Goal: Feedback & Contribution: Submit feedback/report problem

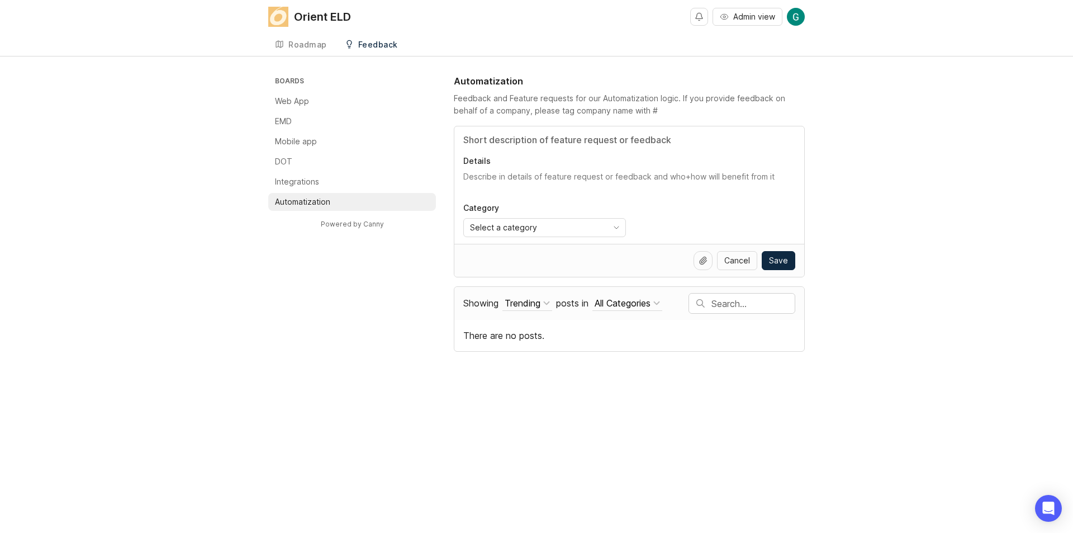
click at [328, 188] on li "Integrations" at bounding box center [352, 182] width 168 height 18
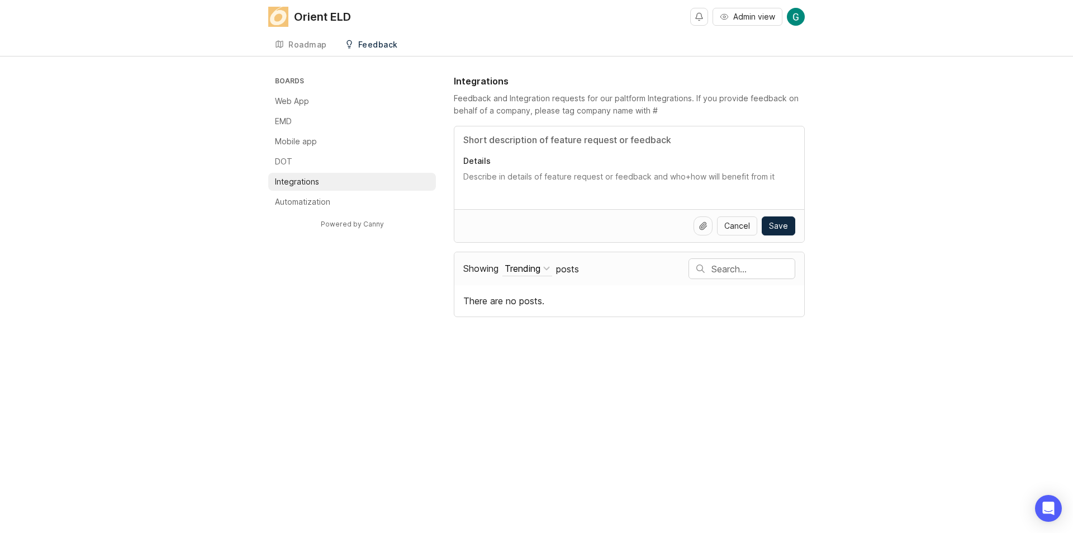
click at [288, 159] on p "DOT" at bounding box center [283, 161] width 17 height 11
click at [307, 144] on p "Mobile app" at bounding box center [296, 141] width 42 height 11
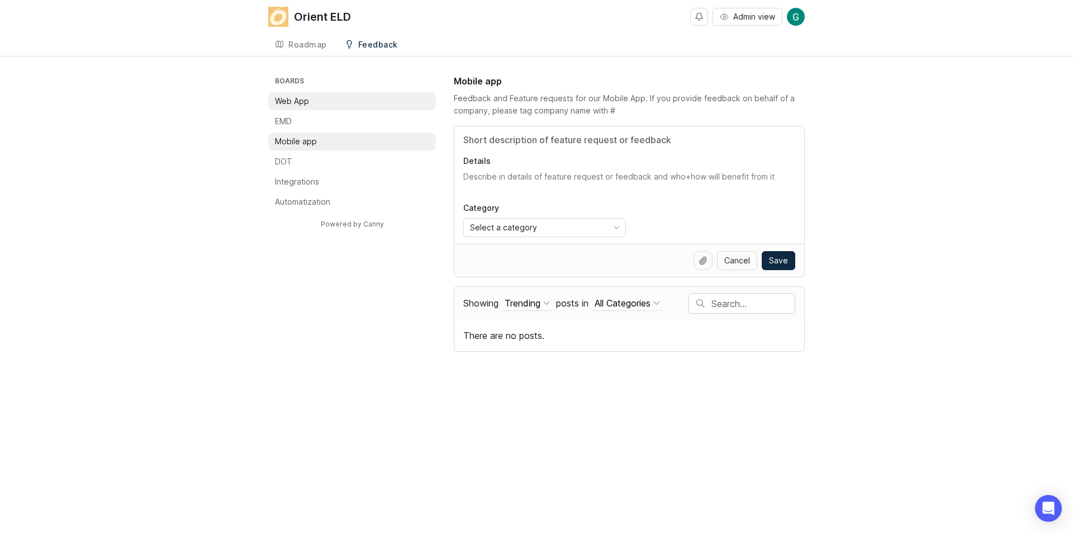
click at [315, 102] on li "Web App" at bounding box center [352, 101] width 168 height 18
click at [538, 172] on textarea "Details" at bounding box center [629, 182] width 332 height 22
click at [574, 232] on input "toggle menu" at bounding box center [536, 227] width 132 height 12
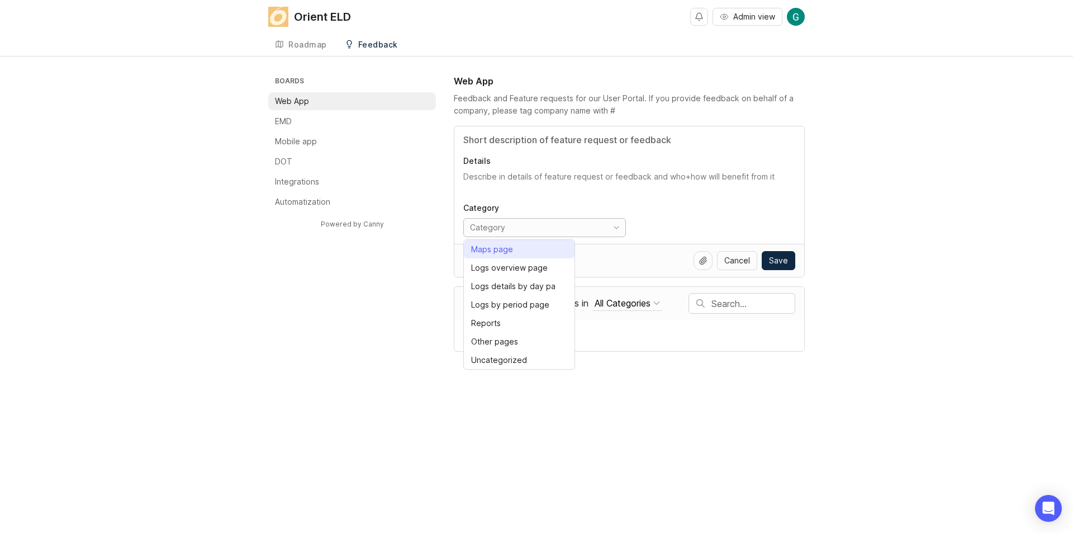
click at [512, 246] on div "Maps page" at bounding box center [492, 249] width 42 height 12
type input "Maps page"
click at [560, 180] on textarea "Details" at bounding box center [629, 182] width 332 height 22
click at [531, 176] on textarea "Details" at bounding box center [629, 182] width 332 height 22
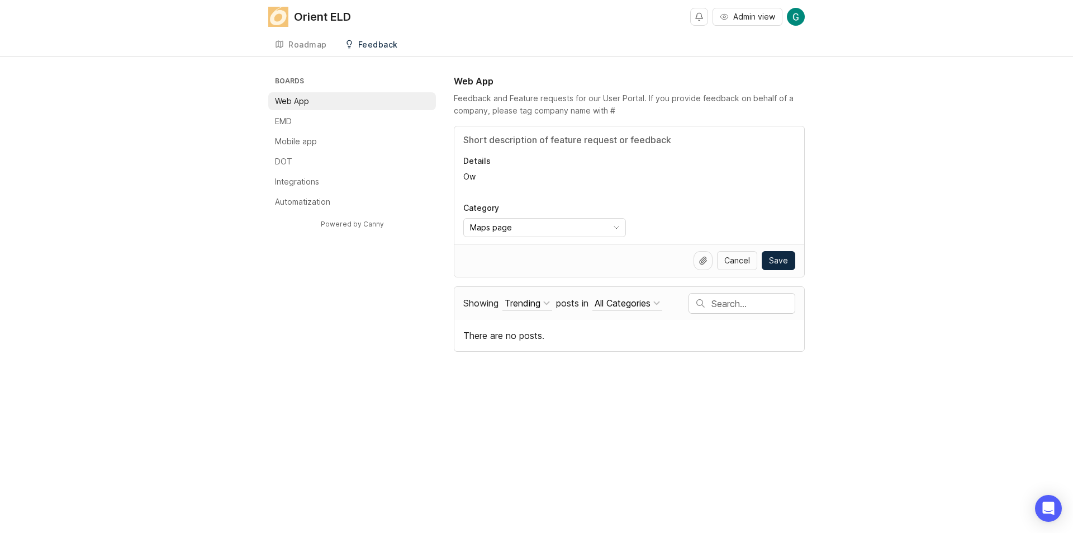
type textarea "O"
click at [705, 261] on icon at bounding box center [703, 260] width 7 height 7
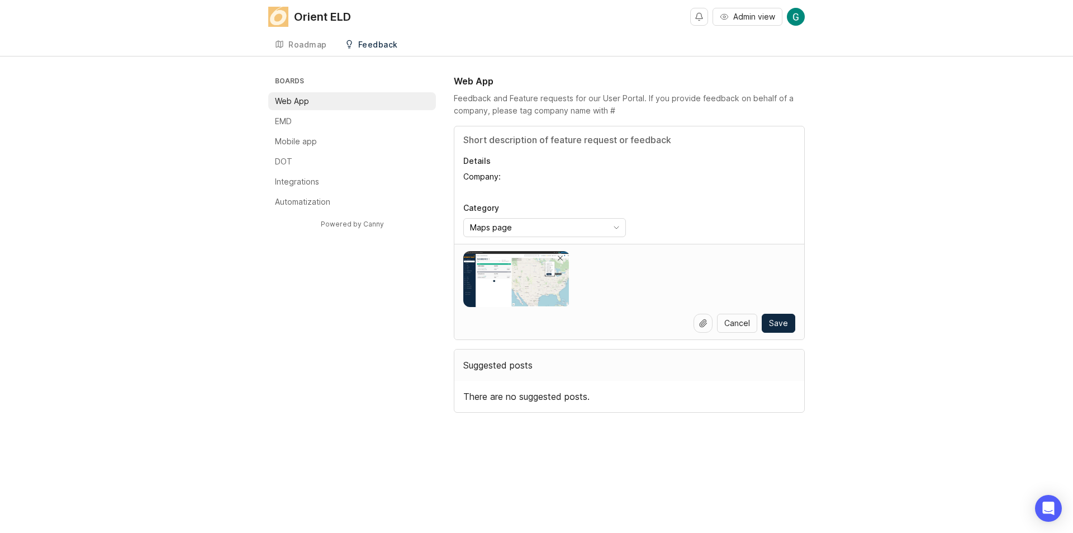
click at [476, 266] on img at bounding box center [516, 279] width 107 height 56
click at [522, 278] on img at bounding box center [516, 279] width 107 height 56
drag, startPoint x: 508, startPoint y: 171, endPoint x: 511, endPoint y: 177, distance: 6.3
click at [508, 174] on textarea "Company:" at bounding box center [629, 182] width 332 height 22
drag, startPoint x: 513, startPoint y: 177, endPoint x: 447, endPoint y: 177, distance: 66.0
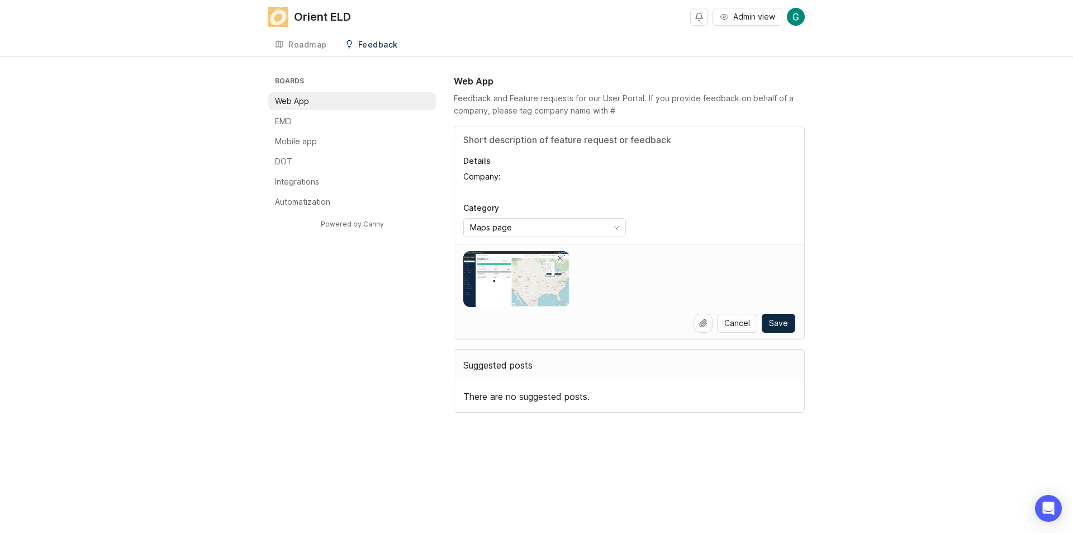
click at [447, 177] on div "Boards Web App EMD Mobile app DOT Integrations Automatization Powered by Canny …" at bounding box center [536, 243] width 537 height 338
type textarea "W"
type textarea "П"
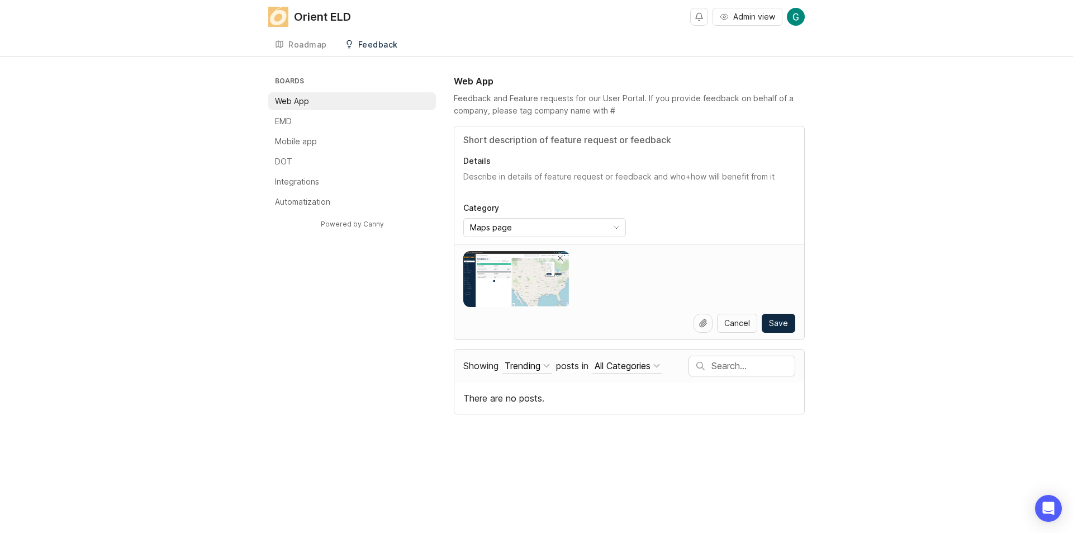
click at [520, 181] on textarea "Details" at bounding box center [629, 182] width 332 height 22
paste textarea "We received feedback from the company's manager about the maps page in the weba…"
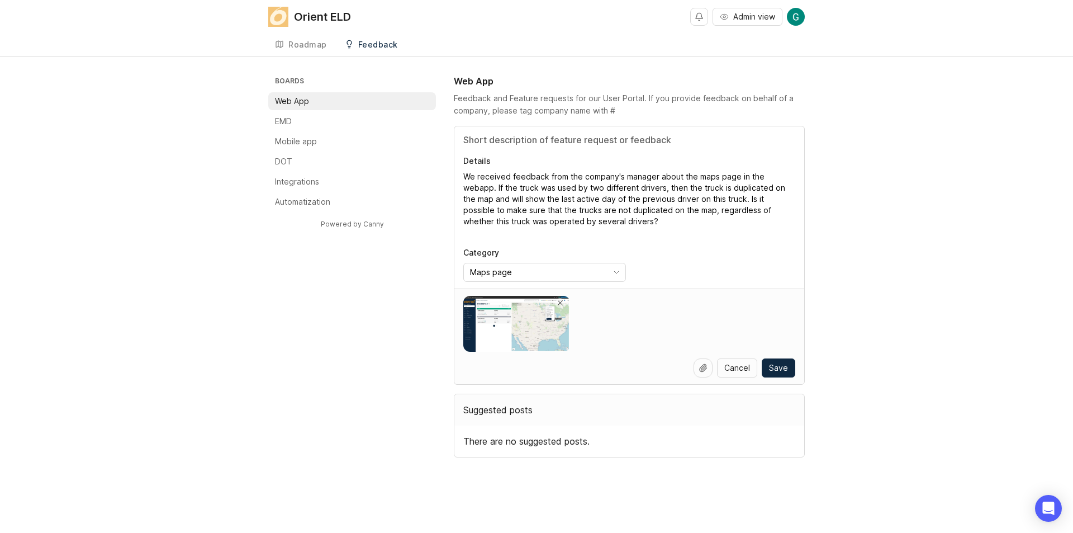
click at [496, 231] on textarea "We received feedback from the company's manager about the maps page in the weba…" at bounding box center [629, 204] width 332 height 67
paste textarea "The screenshot shows that the truck has not been used by the previous driver fo…"
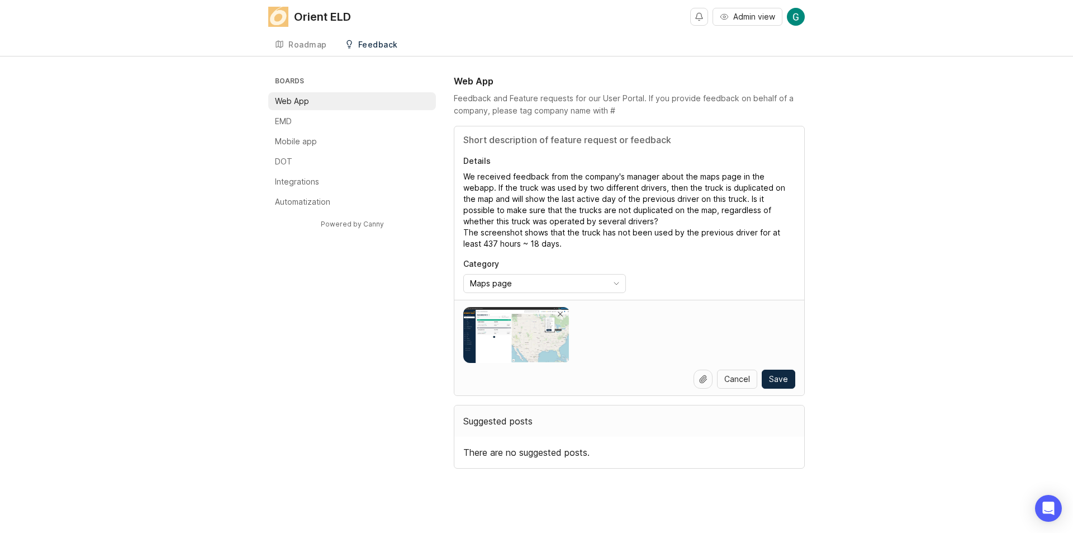
click at [475, 235] on textarea "We received feedback from the company's manager about the maps page in the weba…" at bounding box center [629, 210] width 332 height 78
drag, startPoint x: 475, startPoint y: 235, endPoint x: 547, endPoint y: 246, distance: 73.0
click at [547, 246] on textarea "We received feedback from the company's manager about the maps page in the weba…" at bounding box center [629, 210] width 332 height 78
click at [553, 246] on textarea "We received feedback from the company's manager about the maps page in the weba…" at bounding box center [629, 210] width 332 height 78
drag, startPoint x: 490, startPoint y: 240, endPoint x: 461, endPoint y: 232, distance: 30.8
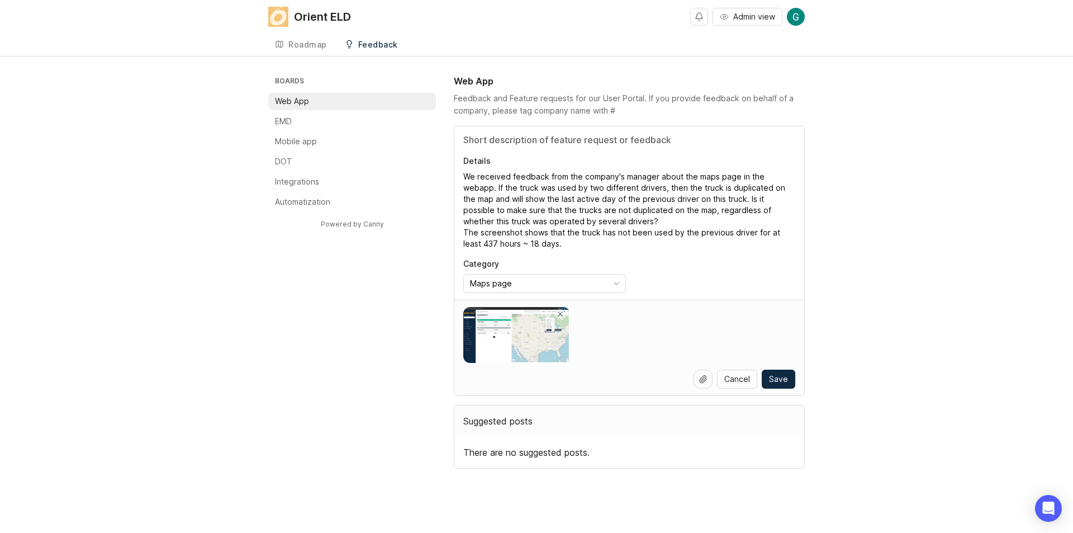
click at [460, 233] on div "Details We received feedback from the company's manager about the maps page in …" at bounding box center [629, 212] width 350 height 173
click at [468, 229] on textarea "We received feedback from the company's manager about the maps page in the weba…" at bounding box center [629, 210] width 332 height 78
drag, startPoint x: 468, startPoint y: 229, endPoint x: 562, endPoint y: 242, distance: 95.3
click at [560, 242] on textarea "We received feedback from the company's manager about the maps page in the weba…" at bounding box center [629, 210] width 332 height 78
click at [562, 242] on textarea "We received feedback from the company's manager about the maps page in the weba…" at bounding box center [629, 210] width 332 height 78
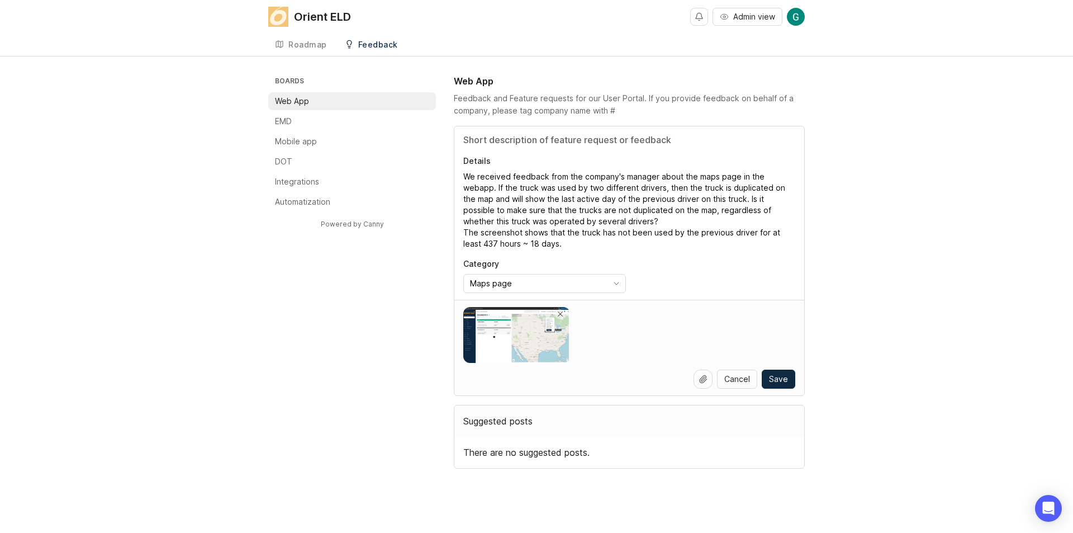
drag, startPoint x: 568, startPoint y: 248, endPoint x: 459, endPoint y: 231, distance: 110.2
click at [457, 233] on div "Details We received feedback from the company's manager about the maps page in …" at bounding box center [629, 212] width 350 height 173
click at [462, 231] on div "Details We received feedback from the company's manager about the maps page in …" at bounding box center [629, 212] width 350 height 173
drag, startPoint x: 468, startPoint y: 233, endPoint x: 476, endPoint y: 235, distance: 8.1
click at [476, 235] on textarea "We received feedback from the company's manager about the maps page in the weba…" at bounding box center [629, 210] width 332 height 78
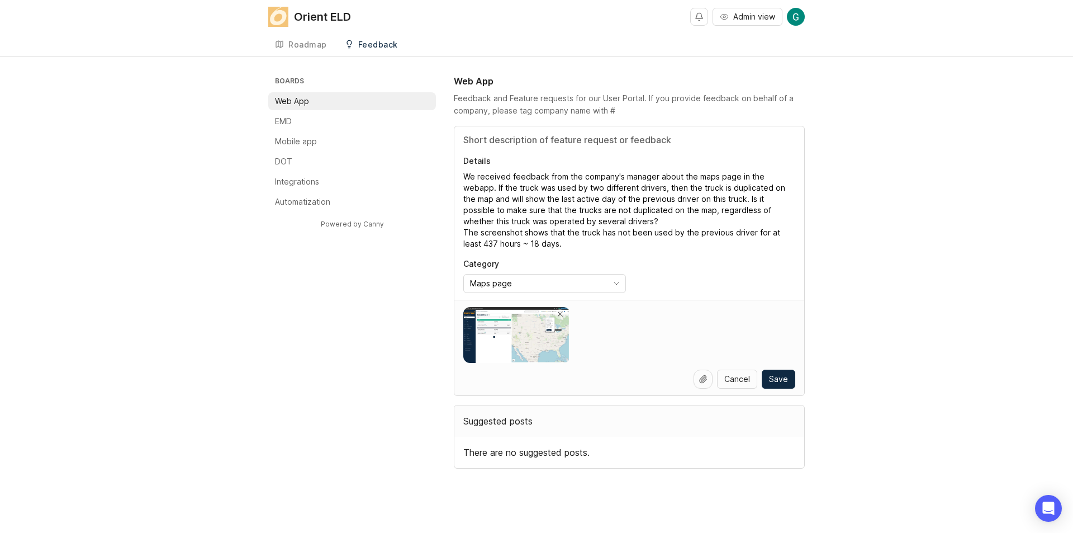
click at [468, 235] on textarea "We received feedback from the company's manager about the maps page in the weba…" at bounding box center [629, 210] width 332 height 78
drag, startPoint x: 468, startPoint y: 235, endPoint x: 547, endPoint y: 247, distance: 80.2
click at [547, 247] on textarea "We received feedback from the company's manager about the maps page in the weba…" at bounding box center [629, 210] width 332 height 78
click at [548, 247] on textarea "We received feedback from the company's manager about the maps page in the weba…" at bounding box center [629, 210] width 332 height 78
click at [575, 236] on textarea "We received feedback from the company's manager about the maps page in the weba…" at bounding box center [629, 210] width 332 height 78
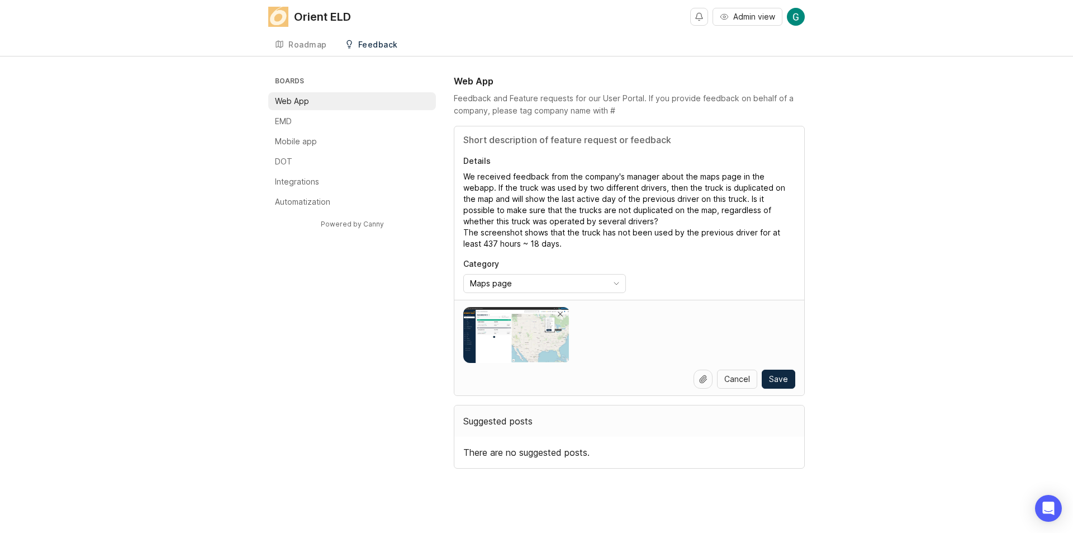
drag, startPoint x: 565, startPoint y: 242, endPoint x: 460, endPoint y: 157, distance: 134.7
click at [460, 157] on div "Details We received feedback from the company's manager about the maps page in …" at bounding box center [629, 212] width 350 height 173
click at [569, 225] on textarea "We received feedback from the company's manager about the maps page in the weba…" at bounding box center [629, 210] width 332 height 78
click at [564, 248] on textarea "We received feedback from the company's manager about the maps page in the weba…" at bounding box center [629, 210] width 332 height 78
drag, startPoint x: 550, startPoint y: 244, endPoint x: 455, endPoint y: 233, distance: 95.8
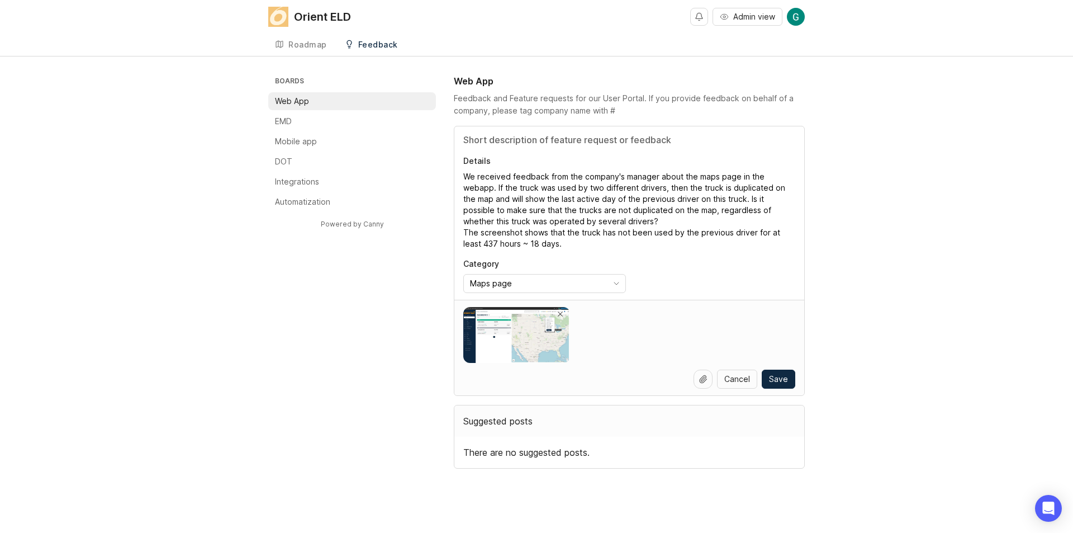
click at [455, 233] on div "Details We received feedback from the company's manager about the maps page in …" at bounding box center [629, 212] width 350 height 173
paste textarea ", which is not very convenient for managers when monitoring trucks"
type textarea "We received feedback from the company's manager about the maps page in the weba…"
click at [521, 425] on div "Suggested posts" at bounding box center [629, 420] width 350 height 31
click at [544, 423] on div "Suggested posts" at bounding box center [629, 420] width 350 height 31
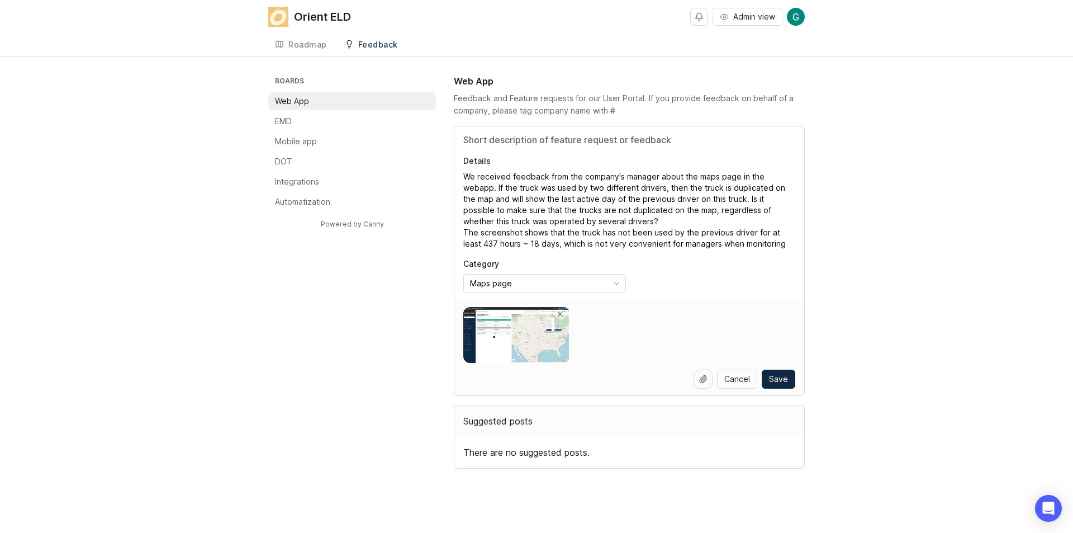
click at [538, 442] on div "There are no suggested posts." at bounding box center [629, 452] width 350 height 31
click at [548, 449] on div "There are no suggested posts." at bounding box center [629, 452] width 350 height 31
click at [782, 376] on span "Save" at bounding box center [778, 378] width 19 height 11
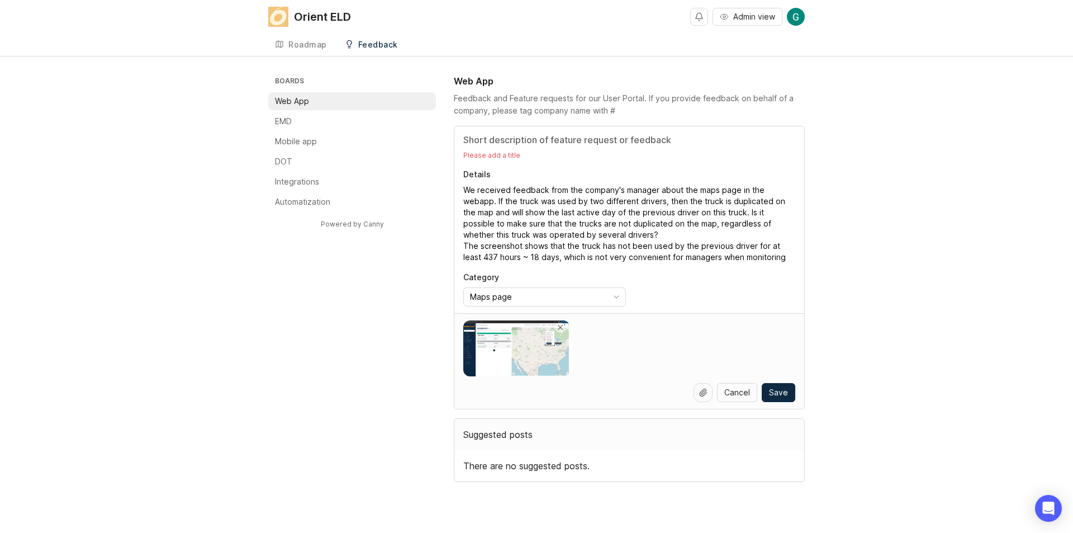
drag, startPoint x: 790, startPoint y: 260, endPoint x: 462, endPoint y: 178, distance: 338.3
click at [462, 178] on div "Please add a title Details We received feedback from the company's manager abou…" at bounding box center [629, 219] width 350 height 187
click at [491, 155] on p "Please add a title" at bounding box center [629, 155] width 332 height 9
click at [494, 155] on p "Please add a title" at bounding box center [629, 155] width 332 height 9
click at [520, 153] on p "Please add a title" at bounding box center [629, 155] width 332 height 9
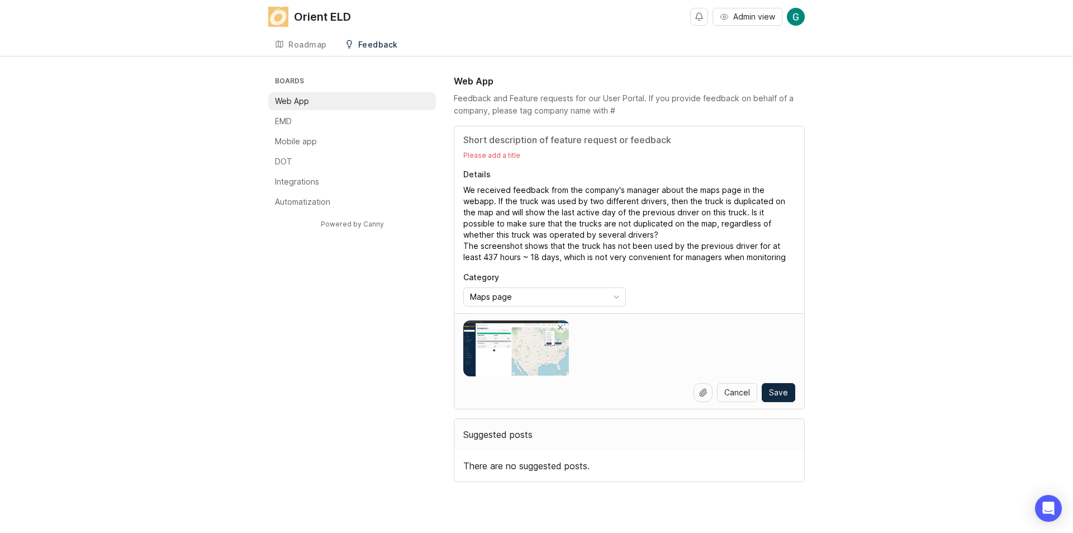
click at [506, 139] on input "Title" at bounding box center [629, 139] width 332 height 13
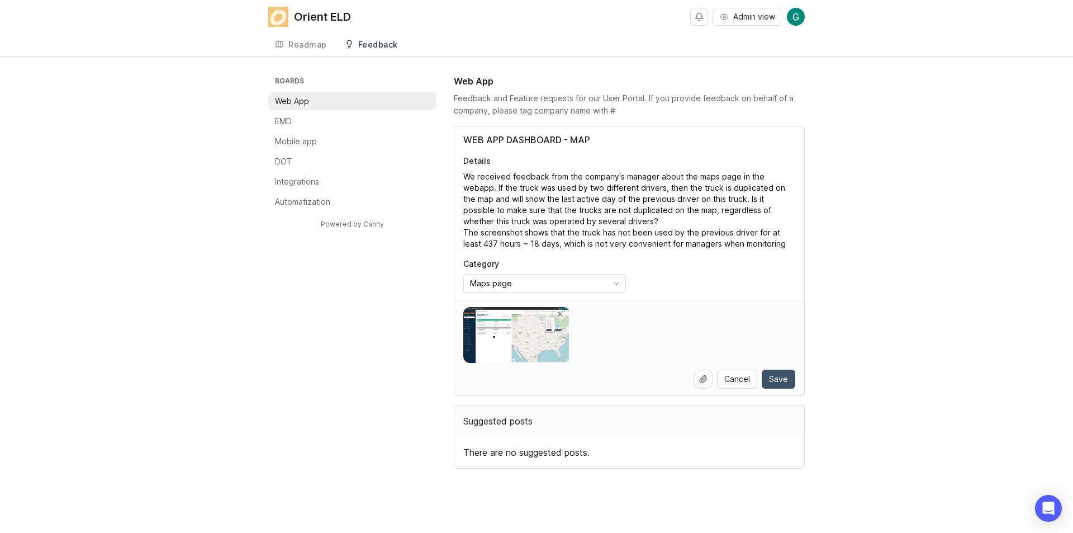
type input "WEB APP DASHBOARD - MAP"
click at [788, 372] on button "Save" at bounding box center [779, 379] width 34 height 19
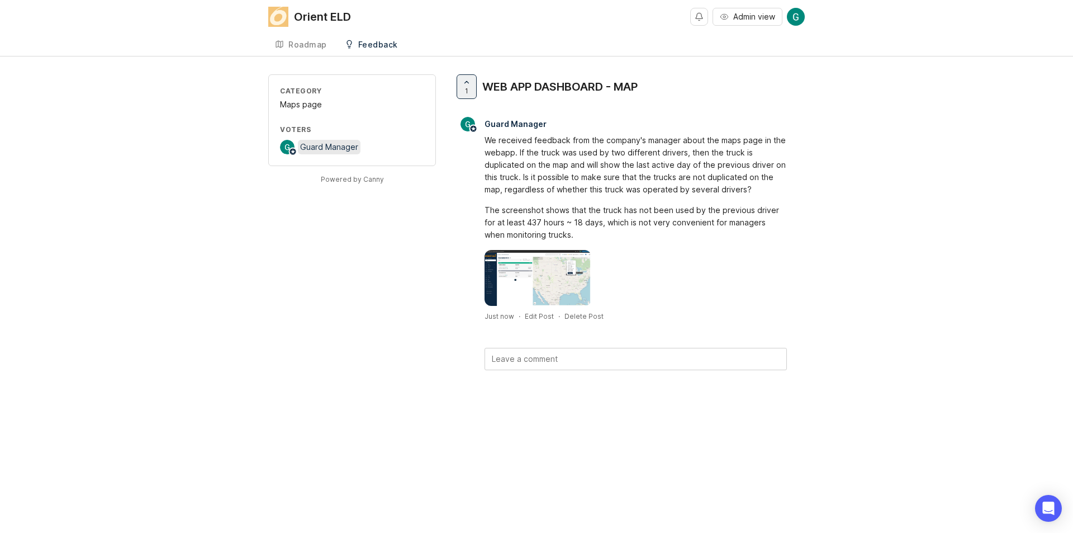
click at [291, 154] on img at bounding box center [293, 152] width 8 height 8
